Goal: Book appointment/travel/reservation

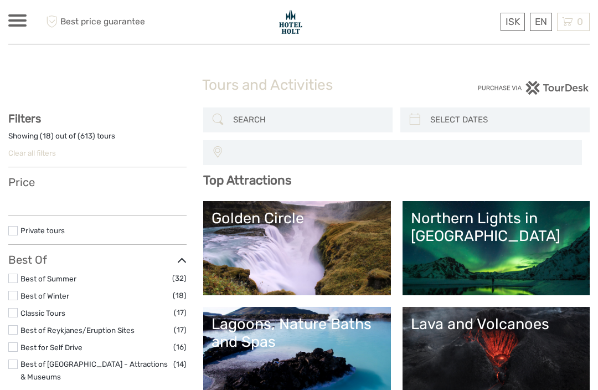
select select
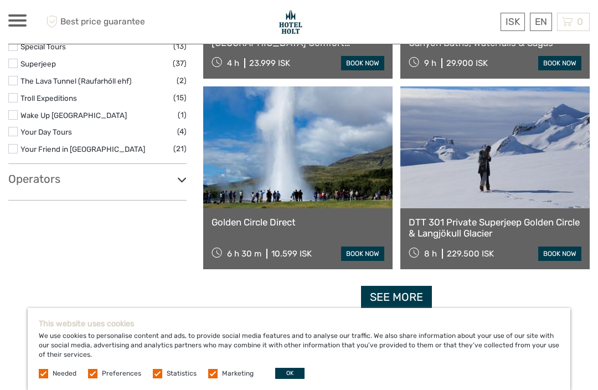
scroll to position [1887, 0]
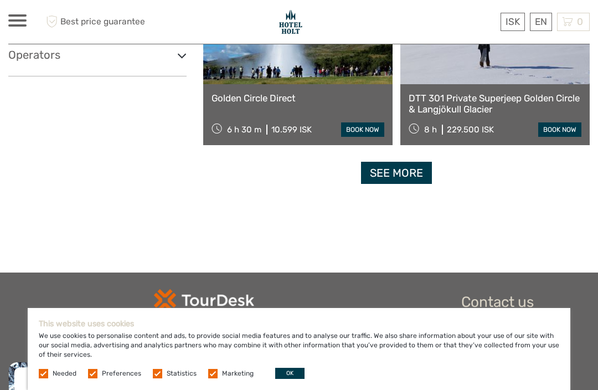
click at [402, 178] on link "See more" at bounding box center [396, 173] width 71 height 23
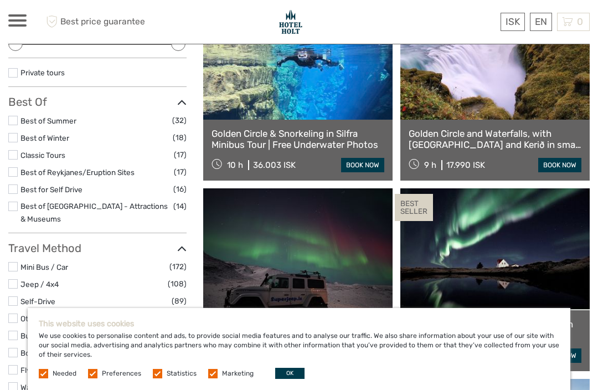
scroll to position [178, 0]
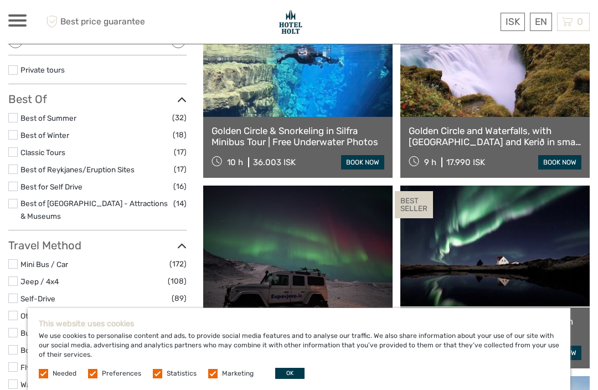
click at [16, 147] on label at bounding box center [12, 151] width 9 height 9
click at [0, 0] on input "checkbox" at bounding box center [0, 0] width 0 height 0
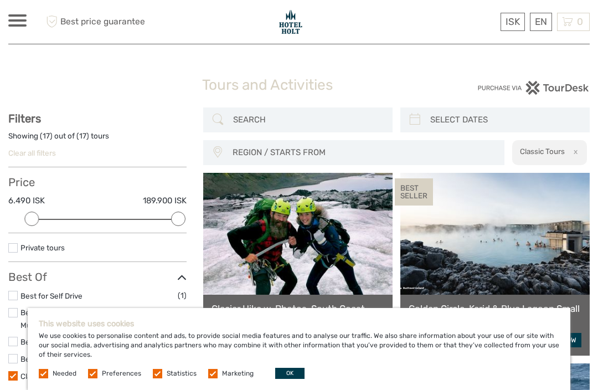
click at [267, 120] on input "search" at bounding box center [308, 119] width 158 height 19
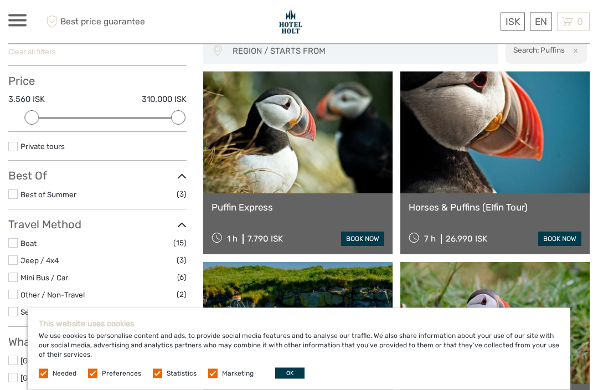
scroll to position [101, 0]
type input "Puffins"
click at [295, 174] on link at bounding box center [297, 132] width 189 height 122
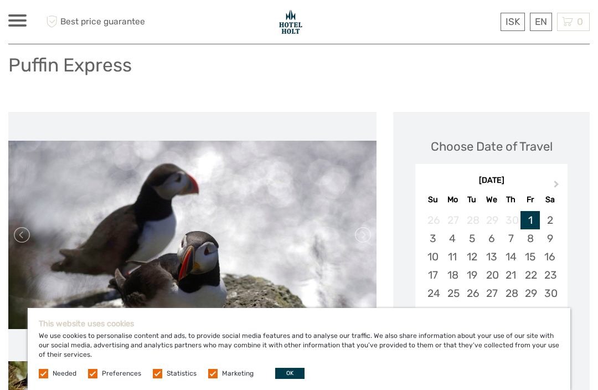
scroll to position [74, 0]
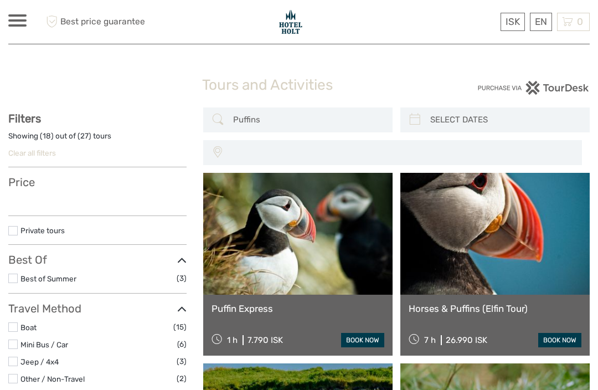
select select
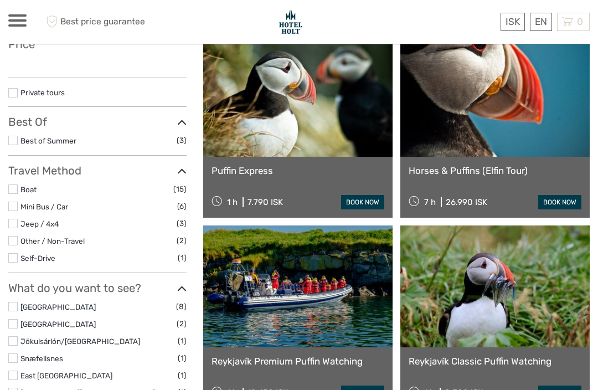
select select
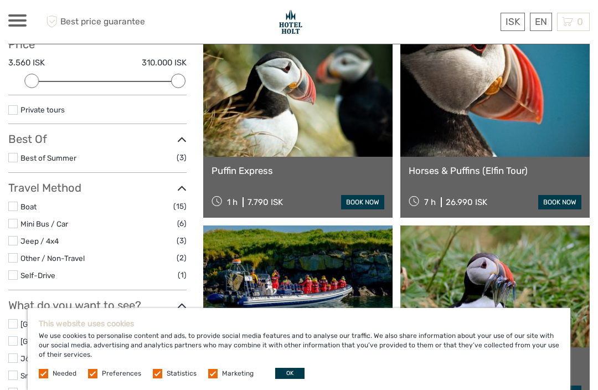
scroll to position [0, 0]
